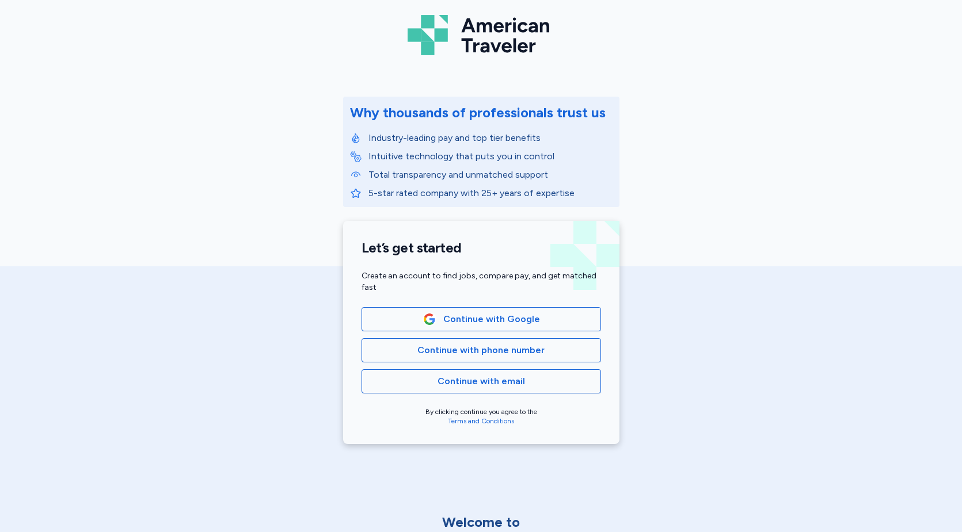
scroll to position [115, 0]
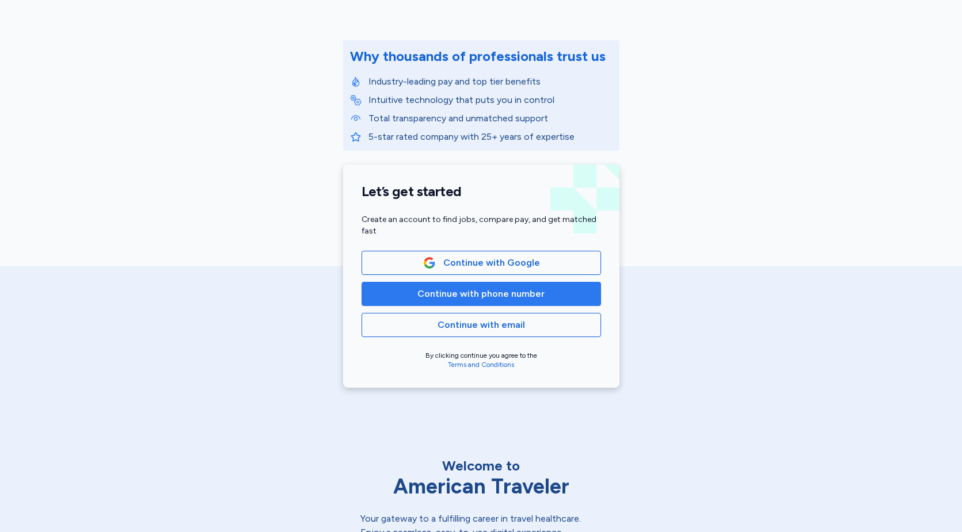
click at [487, 294] on span "Continue with phone number" at bounding box center [480, 294] width 127 height 14
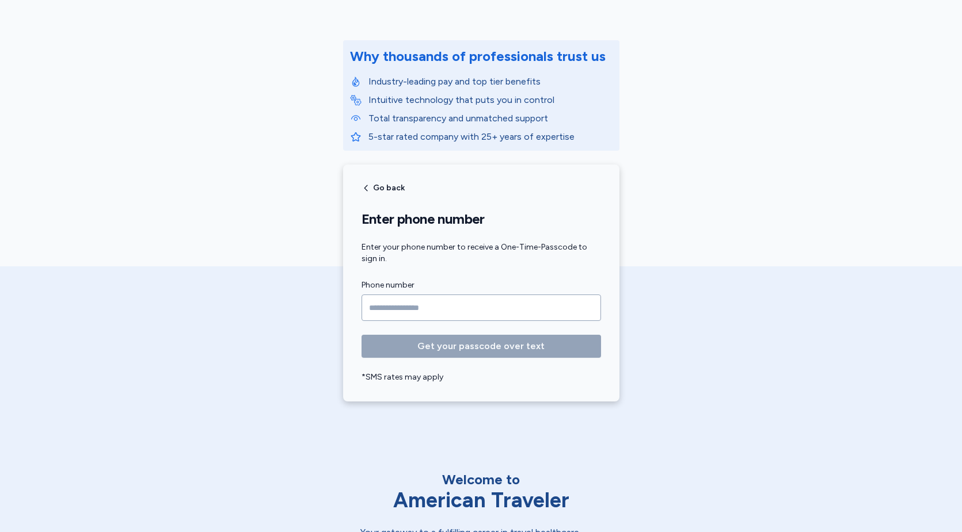
click at [554, 307] on input "Phone number" at bounding box center [480, 308] width 239 height 26
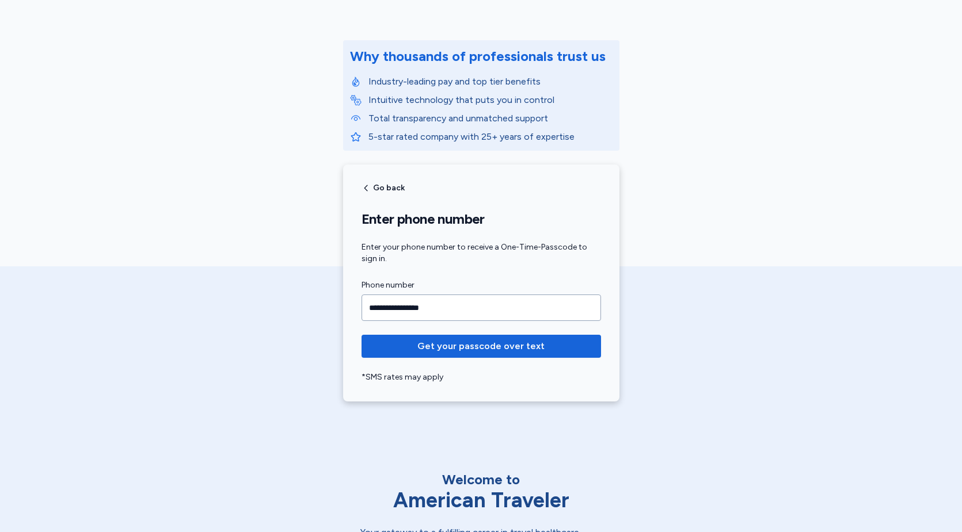
type input "**********"
click at [361, 335] on button "Get your passcode over text" at bounding box center [480, 346] width 239 height 23
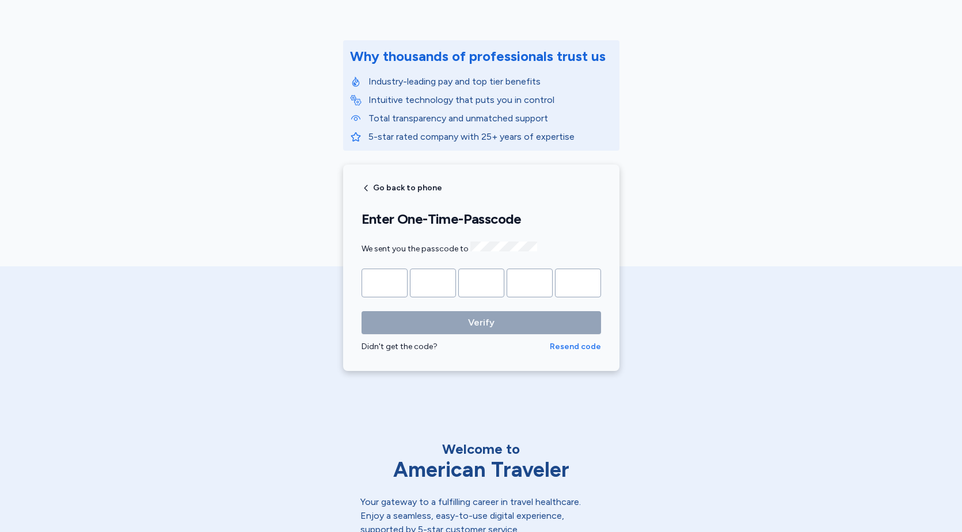
click at [564, 346] on span "Resend code" at bounding box center [575, 347] width 51 height 12
click at [386, 285] on input "Please enter OTP character 1" at bounding box center [384, 283] width 46 height 29
type input "*"
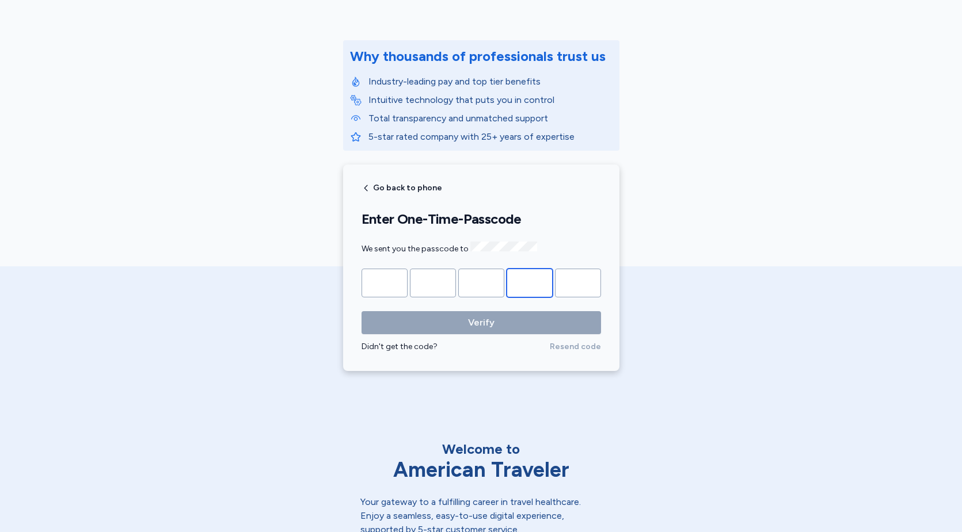
type input "*"
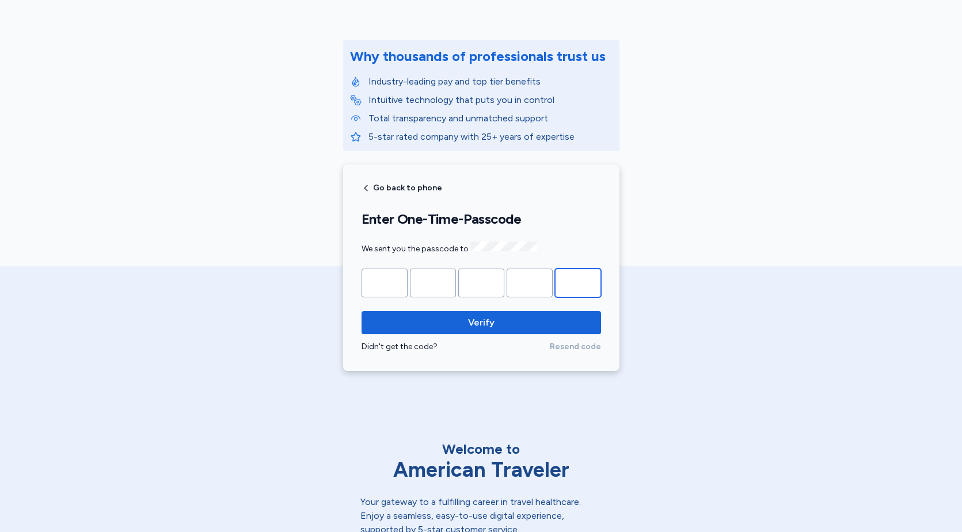
type input "*"
click at [361, 311] on button "Verify" at bounding box center [480, 322] width 239 height 23
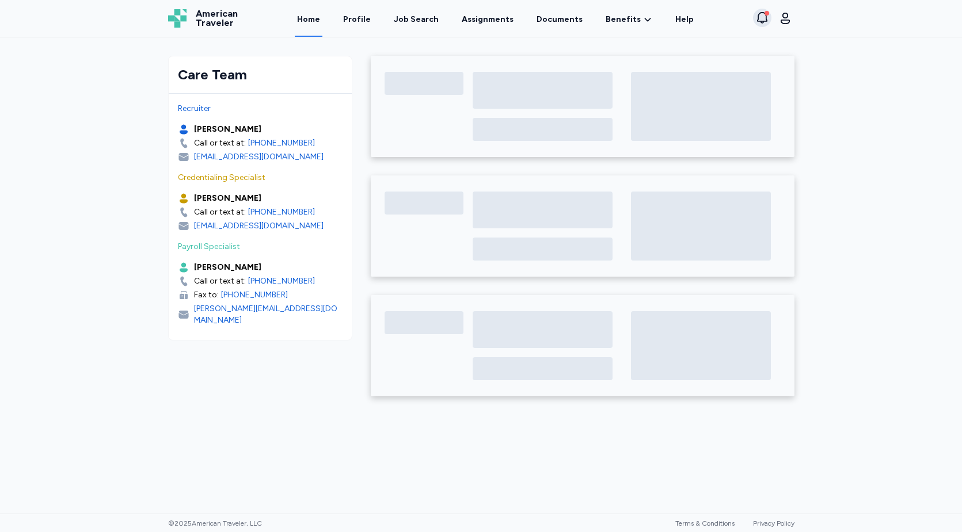
click at [770, 20] on button "View notifications" at bounding box center [762, 18] width 18 height 18
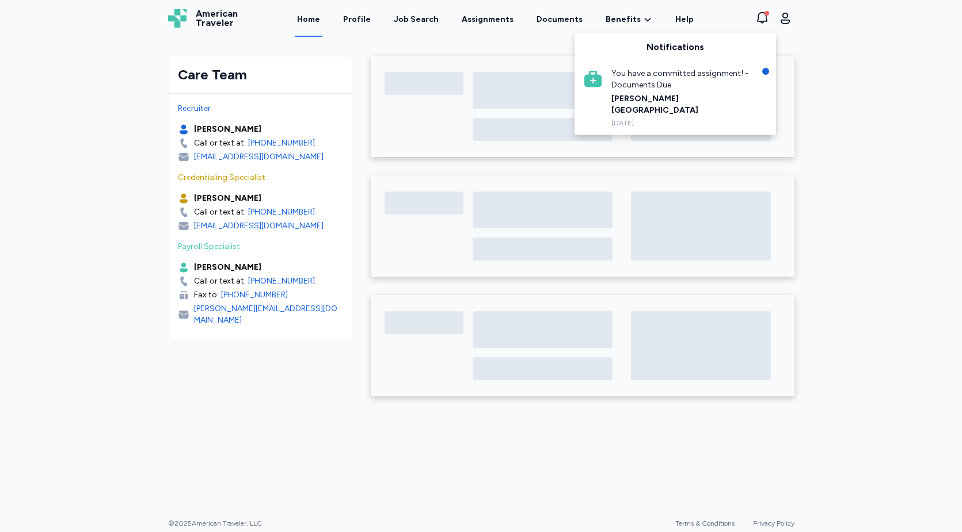
click at [828, 108] on div "Care Team Recruiter [PERSON_NAME] Call or text at: [PHONE_NUMBER] [EMAIL_ADDRES…" at bounding box center [481, 275] width 962 height 477
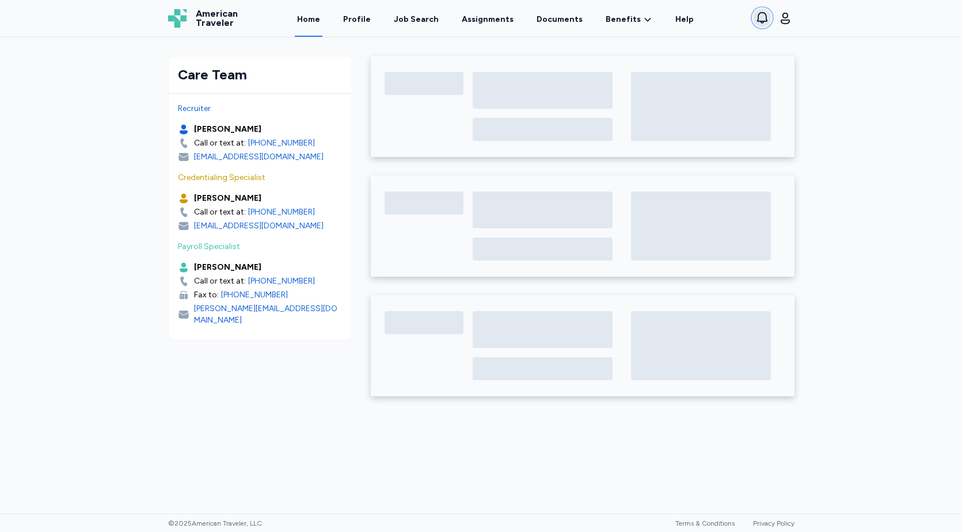
click at [757, 17] on icon "button" at bounding box center [762, 18] width 10 height 12
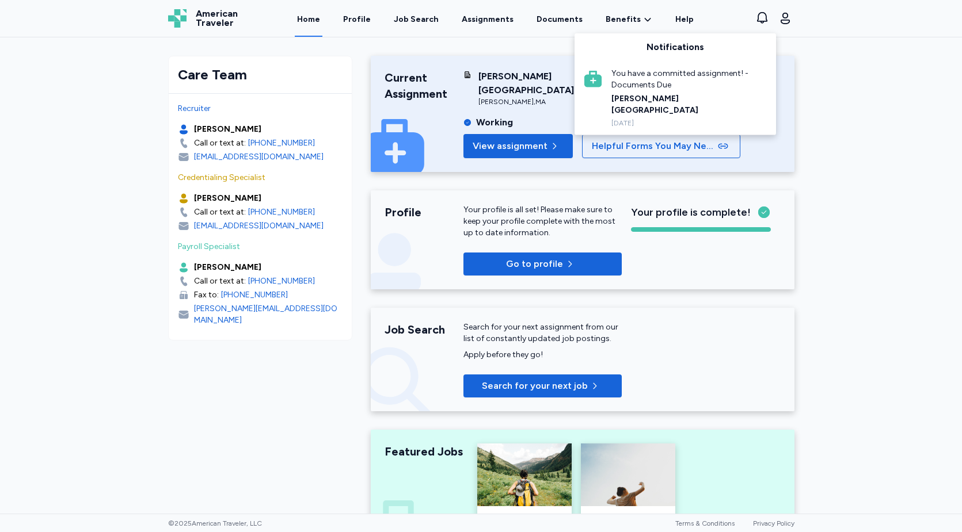
click at [661, 77] on div "You have a committed assignment! - Documents Due" at bounding box center [683, 79] width 144 height 23
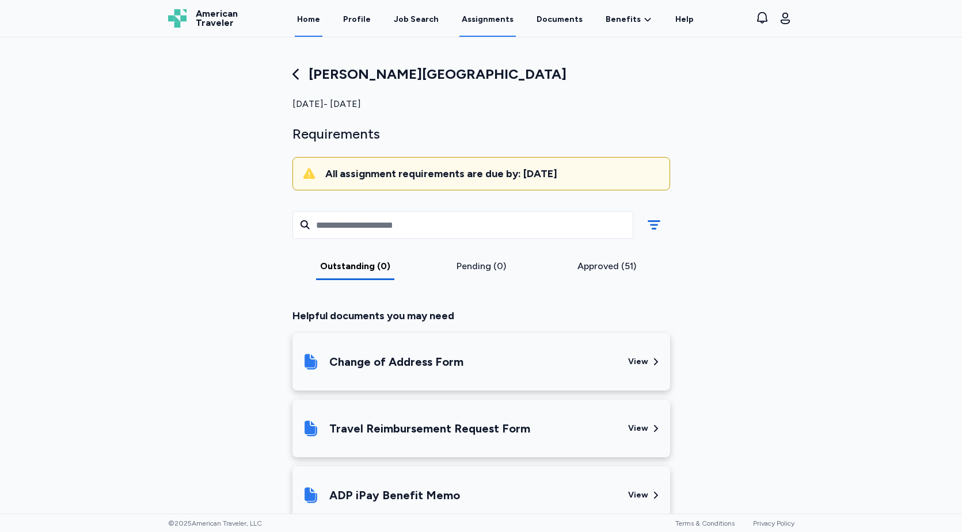
click at [318, 18] on link "Home" at bounding box center [309, 19] width 28 height 36
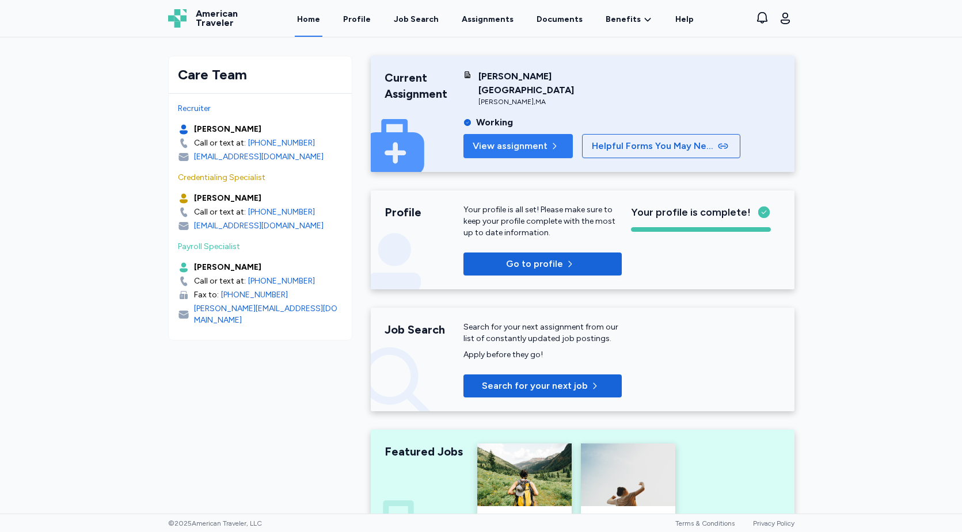
click at [532, 139] on span "View assignment" at bounding box center [509, 146] width 75 height 14
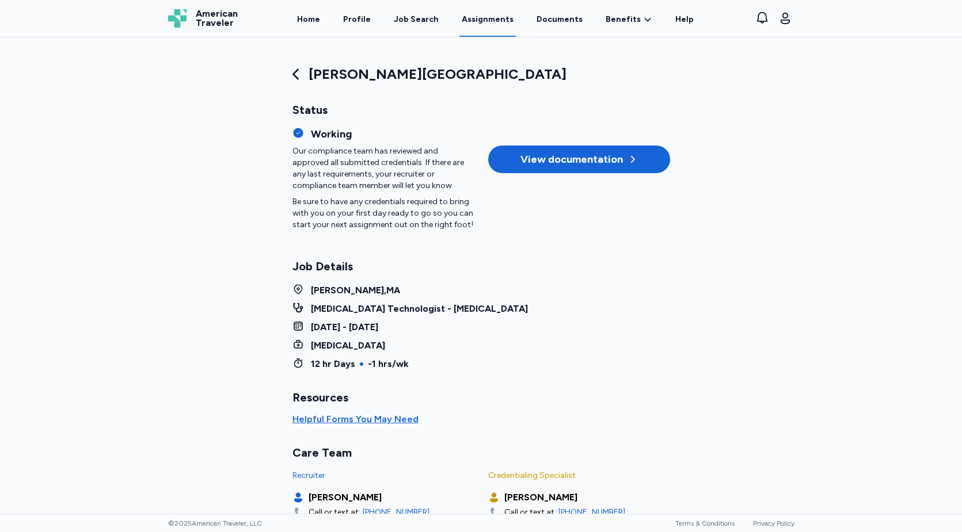
click at [288, 71] on icon at bounding box center [296, 74] width 16 height 16
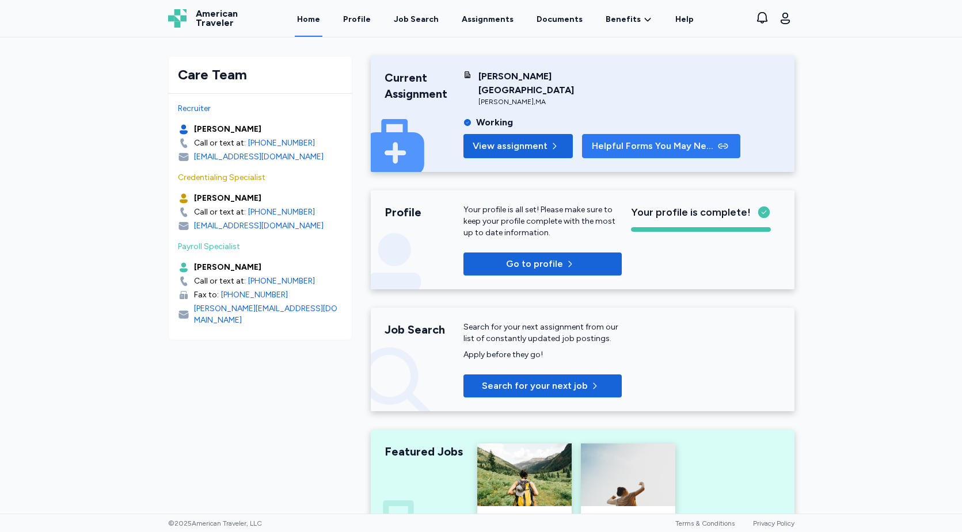
click at [660, 139] on span "Helpful Forms You May Need" at bounding box center [653, 146] width 123 height 14
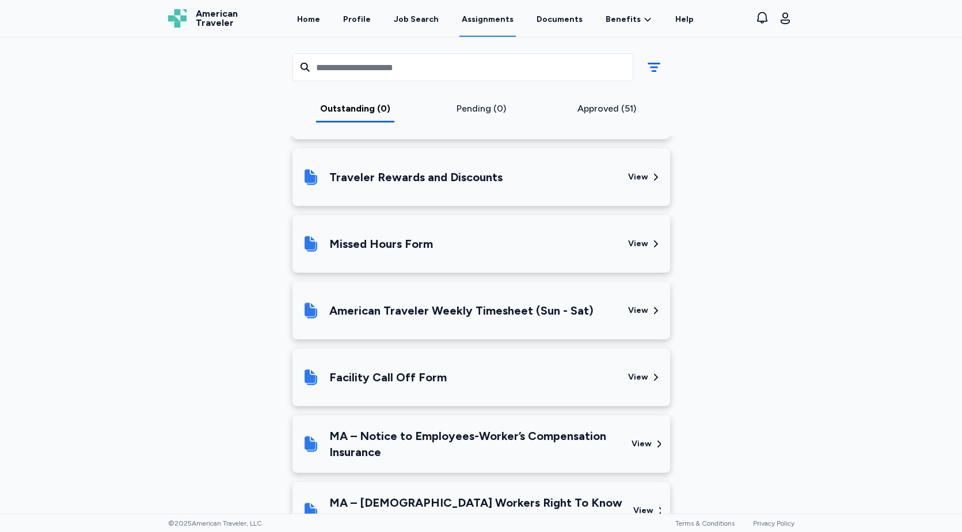
scroll to position [482, 0]
click at [495, 311] on div "American Traveler Weekly Timesheet (Sun - Sat)" at bounding box center [461, 310] width 264 height 16
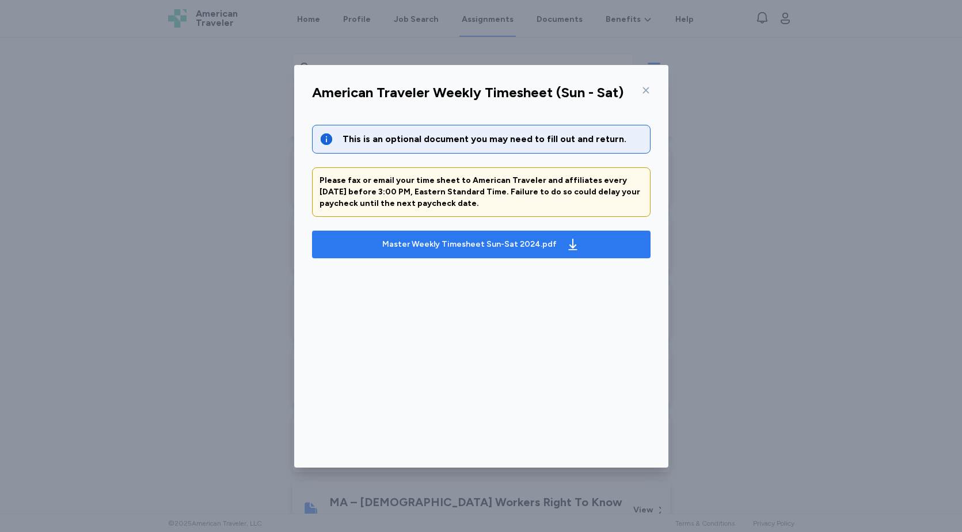
click at [467, 245] on div "Master Weekly Timesheet Sun-Sat 2024.pdf" at bounding box center [469, 245] width 174 height 12
click at [473, 257] on button "Master Weekly Timesheet Sun-Sat 2024.pdf" at bounding box center [481, 245] width 338 height 28
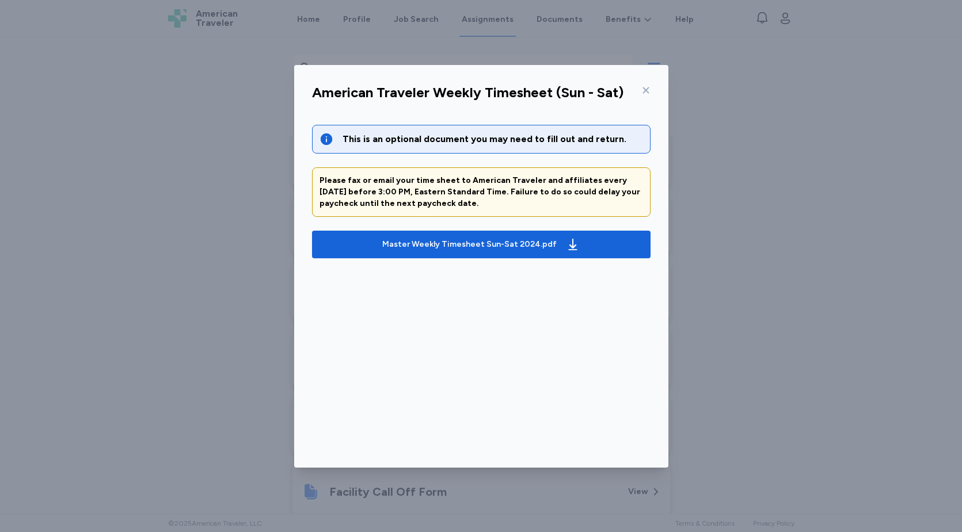
click at [647, 89] on icon at bounding box center [645, 90] width 9 height 9
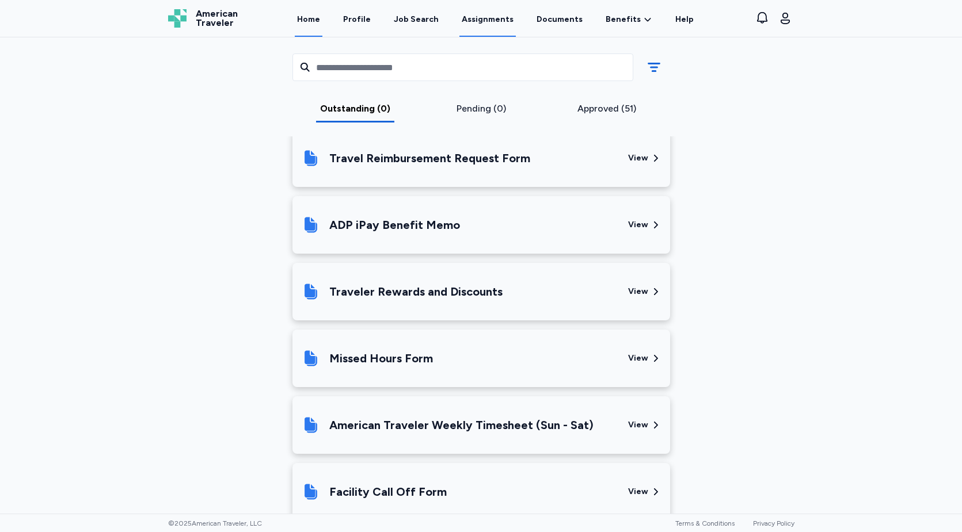
click at [315, 20] on link "Home" at bounding box center [309, 19] width 28 height 36
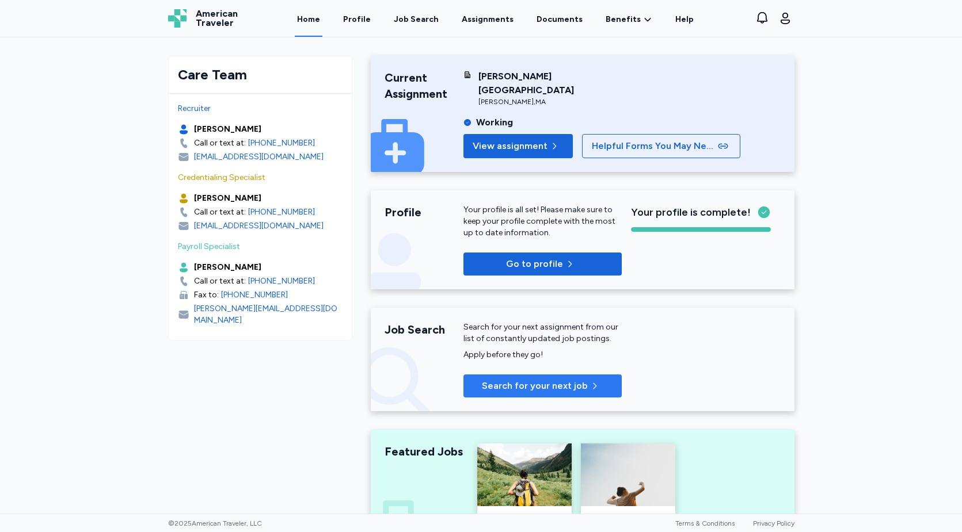
click at [552, 379] on span "Search for your next job" at bounding box center [535, 386] width 106 height 14
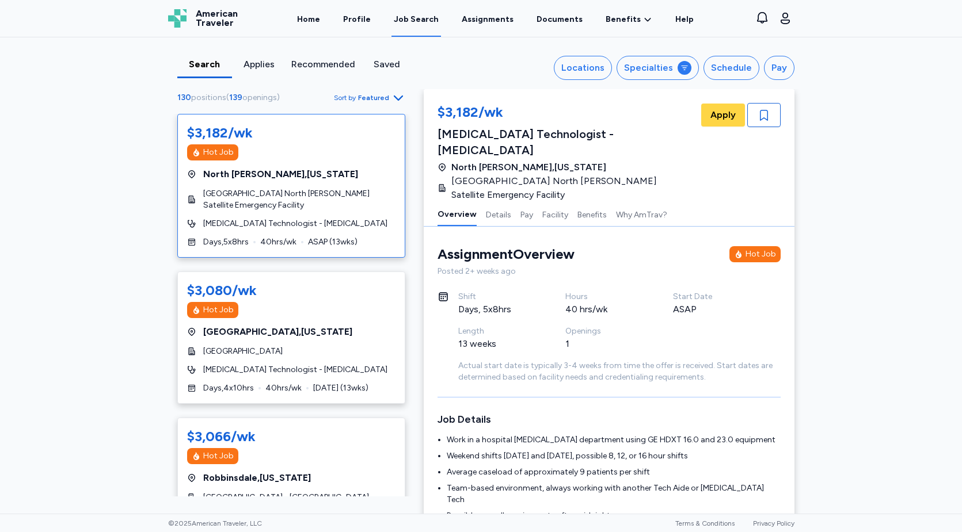
click at [380, 95] on span "Featured" at bounding box center [373, 97] width 31 height 9
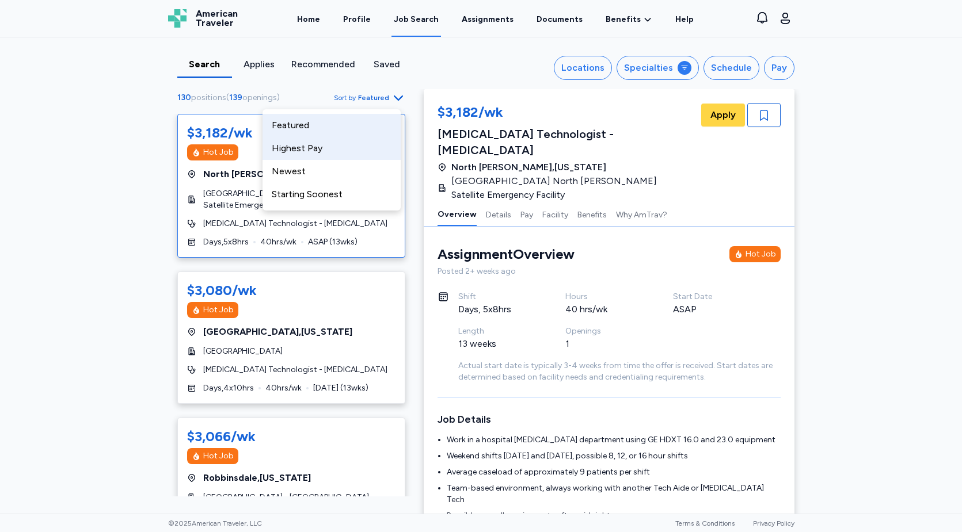
click at [356, 141] on div "Highest Pay" at bounding box center [331, 148] width 138 height 23
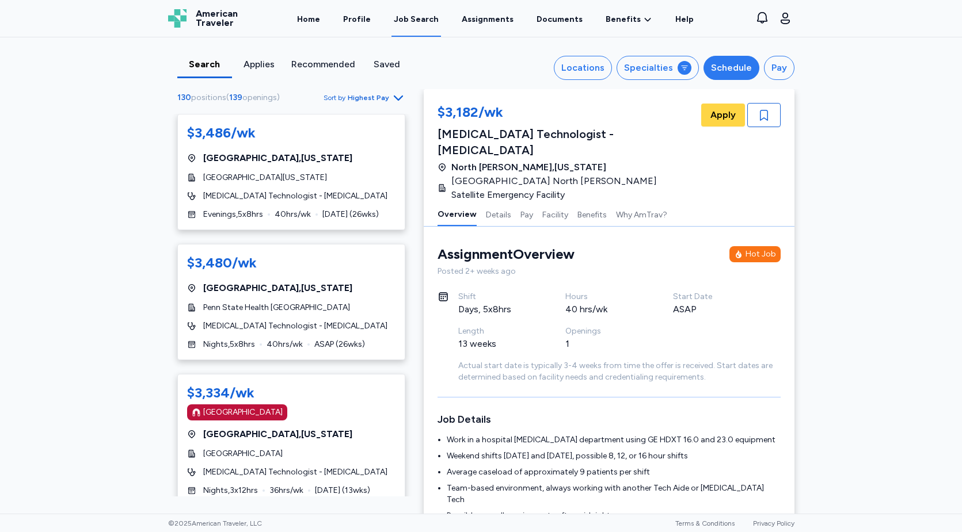
click at [747, 62] on div "Schedule" at bounding box center [731, 68] width 41 height 14
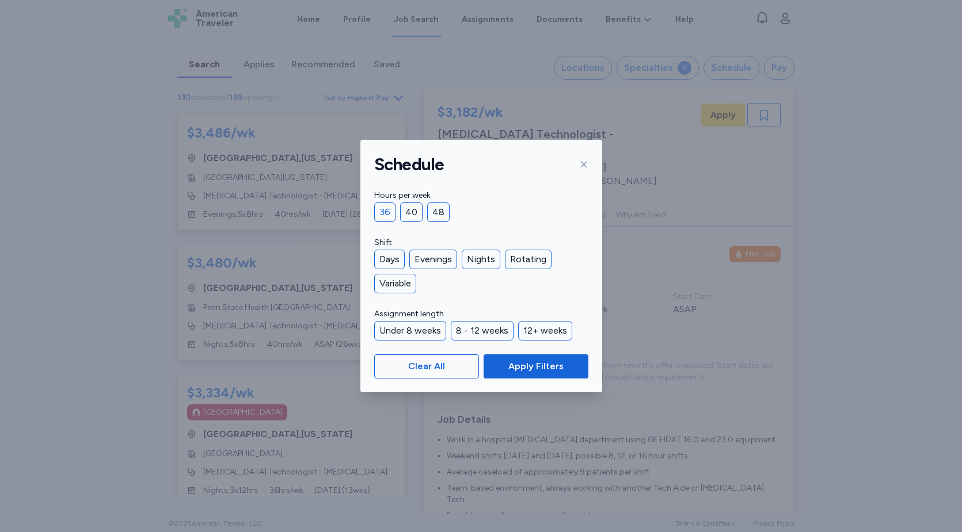
click at [382, 213] on div "36" at bounding box center [384, 213] width 21 height 20
click at [517, 375] on button "Apply Filters" at bounding box center [535, 367] width 104 height 24
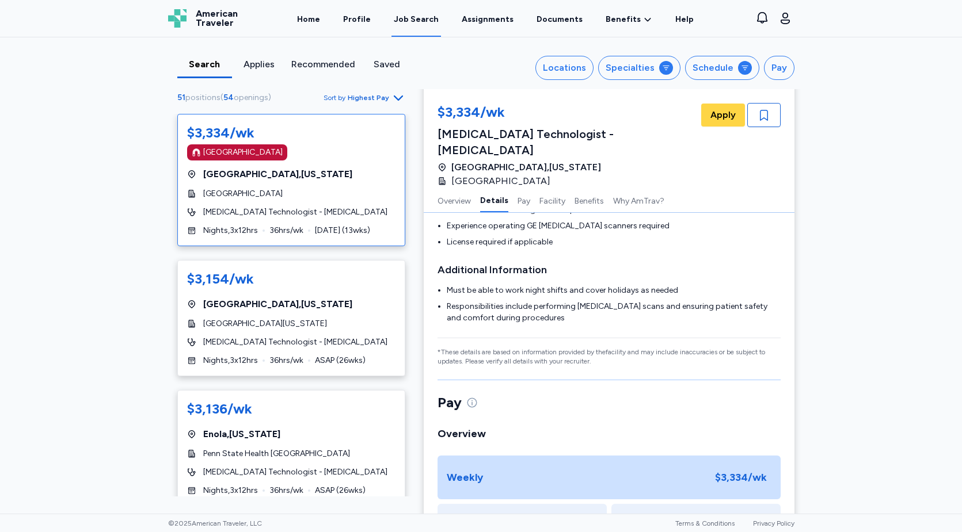
click at [119, 337] on div "Search Applies Recommended Saved Locations Specialties Schedule Pay 51 position…" at bounding box center [481, 275] width 962 height 477
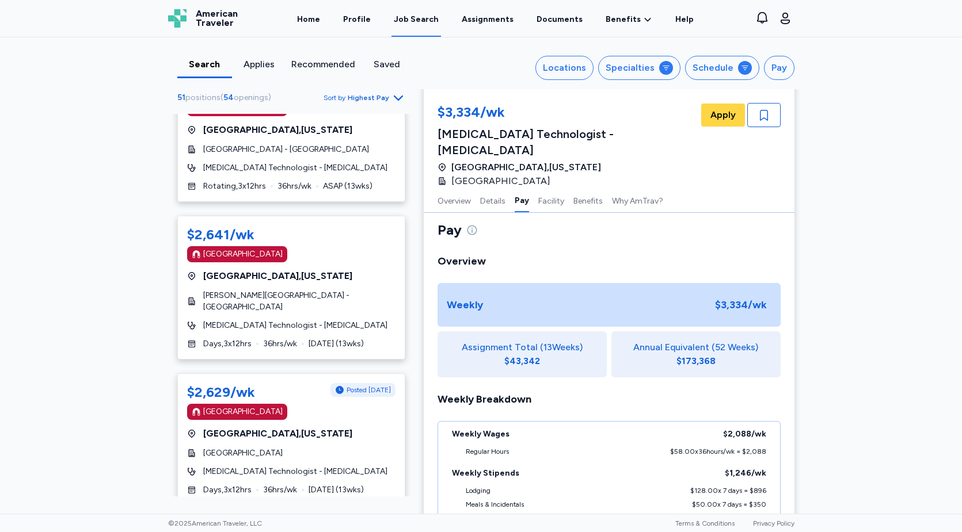
scroll to position [2360, 0]
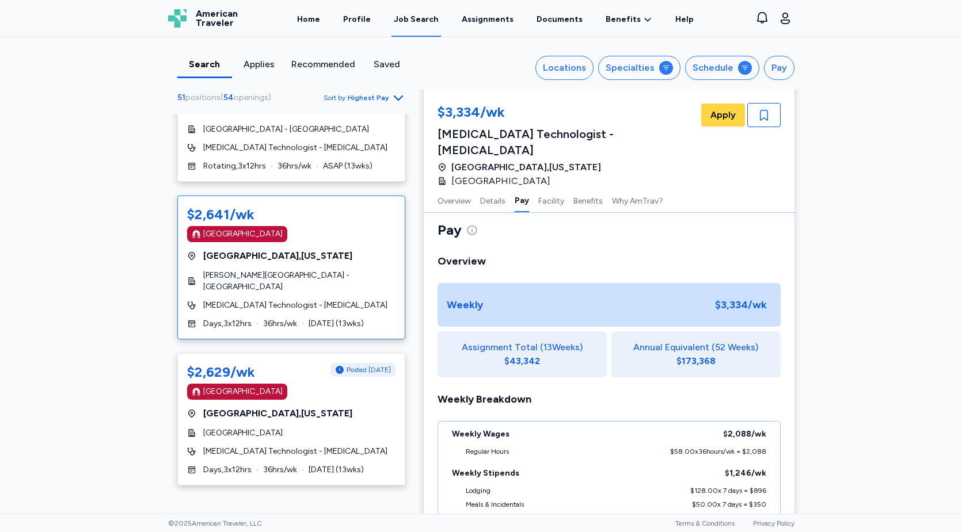
click at [306, 270] on span "[PERSON_NAME][GEOGRAPHIC_DATA] - [GEOGRAPHIC_DATA]" at bounding box center [299, 281] width 192 height 23
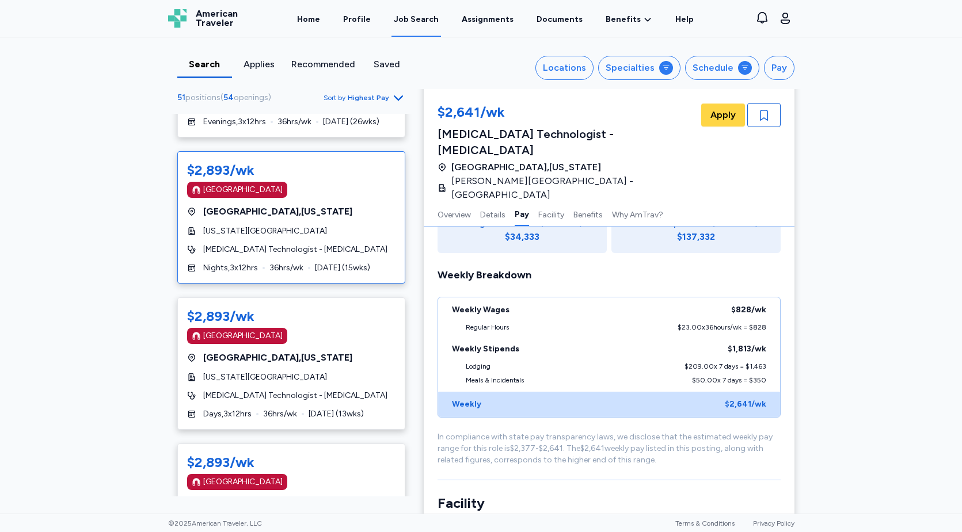
scroll to position [806, 0]
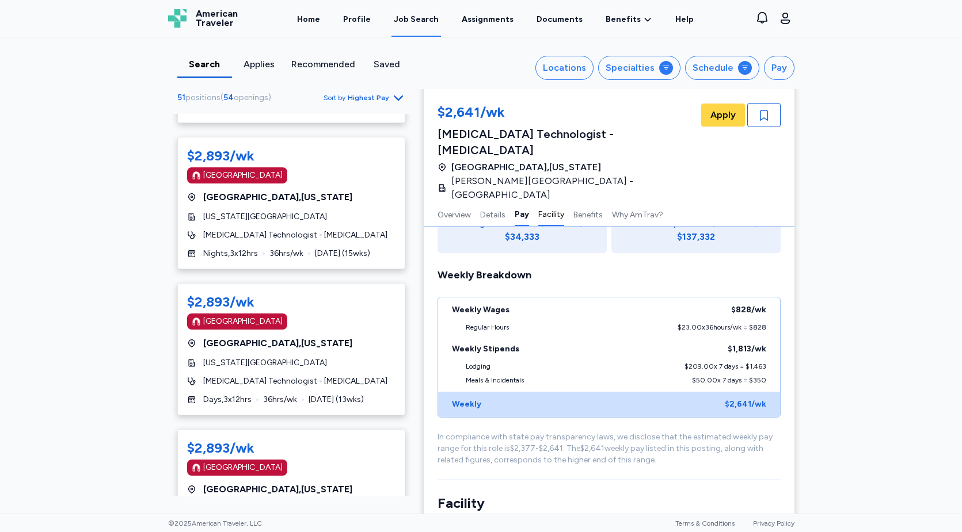
click at [549, 202] on button "Facility" at bounding box center [551, 214] width 26 height 24
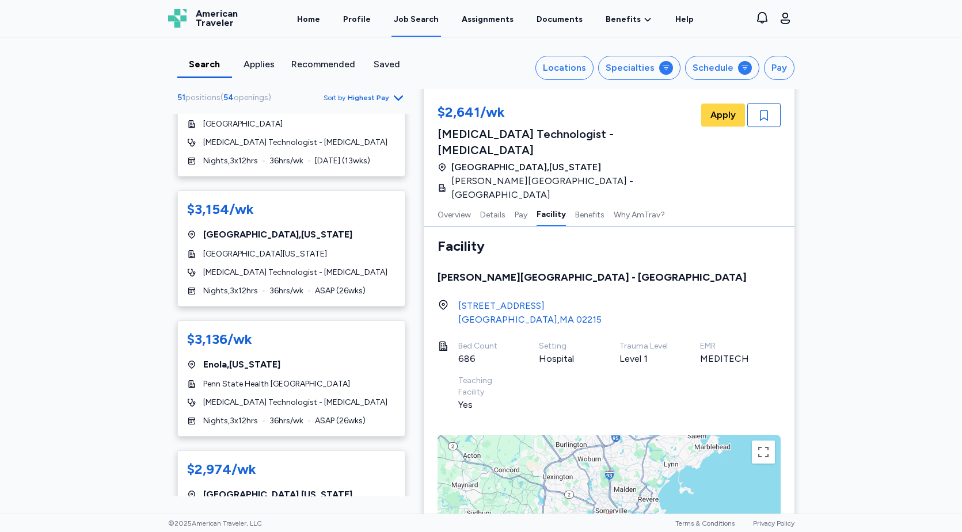
scroll to position [0, 0]
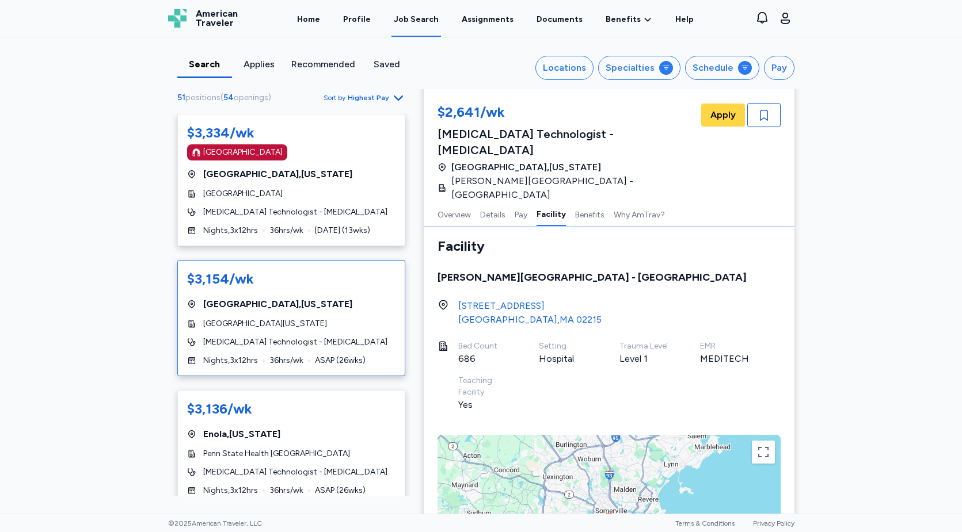
click at [294, 280] on div "$3,154/wk" at bounding box center [291, 279] width 208 height 18
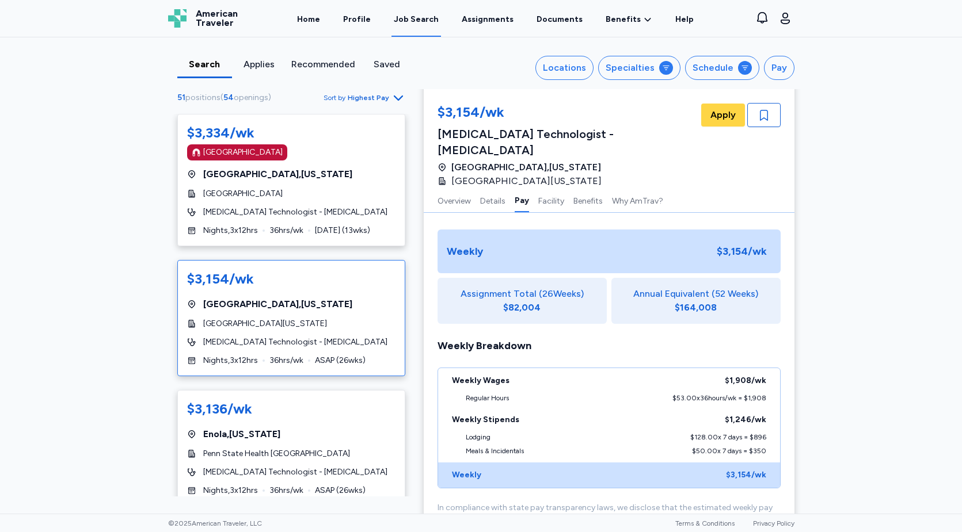
scroll to position [634, 0]
